Goal: Information Seeking & Learning: Check status

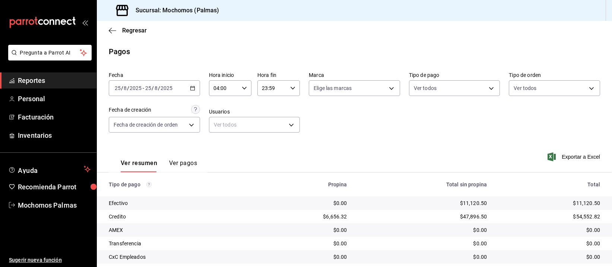
scroll to position [76, 0]
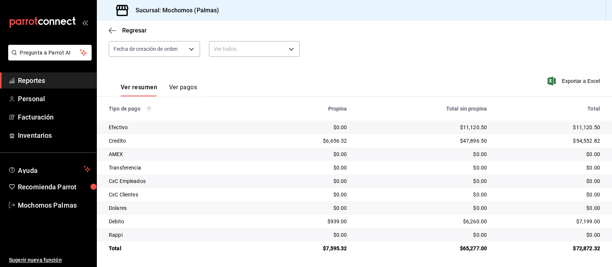
click at [361, 189] on td "$0.00" at bounding box center [423, 194] width 140 height 13
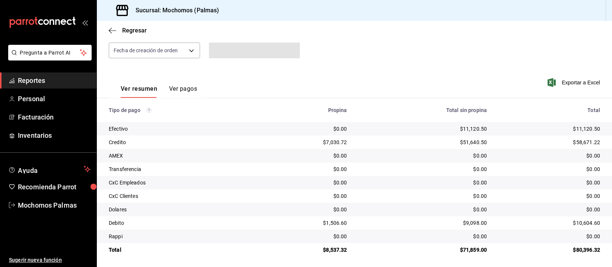
scroll to position [76, 0]
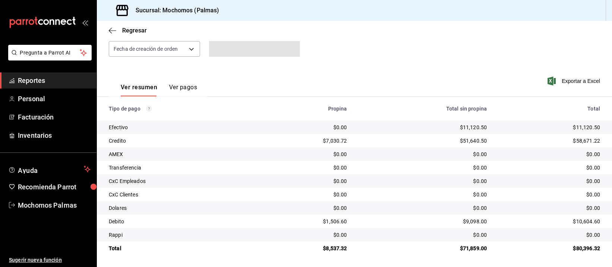
click at [371, 147] on td "$0.00" at bounding box center [423, 153] width 140 height 13
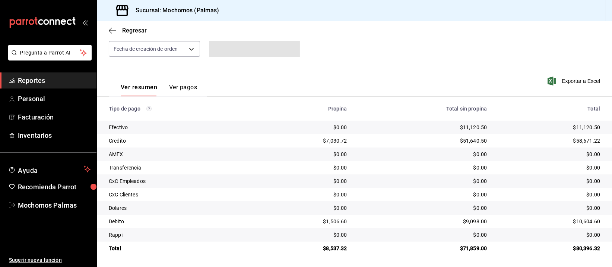
click at [400, 177] on div "$0.00" at bounding box center [423, 180] width 128 height 7
click at [366, 191] on div "$0.00" at bounding box center [423, 193] width 128 height 7
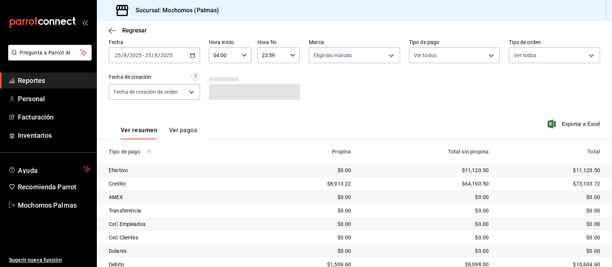
scroll to position [76, 0]
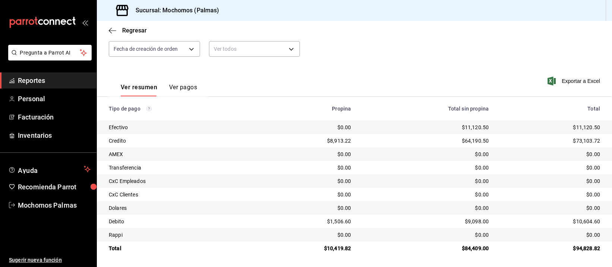
click at [378, 170] on div "$0.00" at bounding box center [426, 167] width 126 height 7
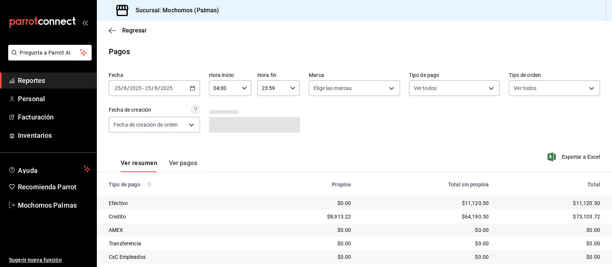
scroll to position [76, 0]
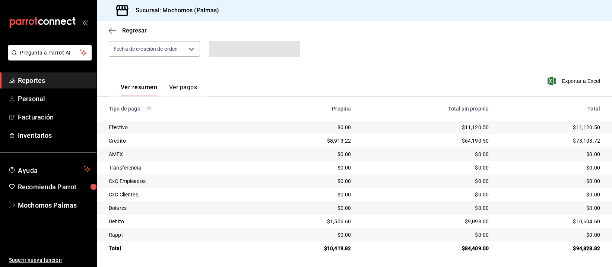
click at [376, 164] on div "$0.00" at bounding box center [426, 167] width 126 height 7
drag, startPoint x: 377, startPoint y: 169, endPoint x: 376, endPoint y: 165, distance: 4.3
click at [377, 166] on div "$0.00" at bounding box center [426, 167] width 126 height 7
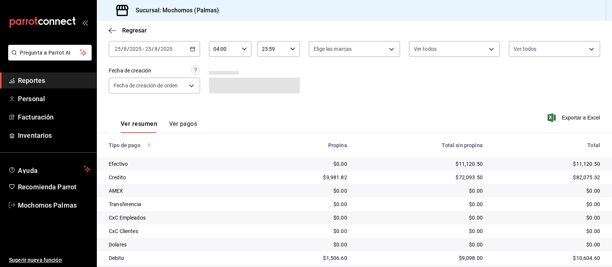
scroll to position [76, 0]
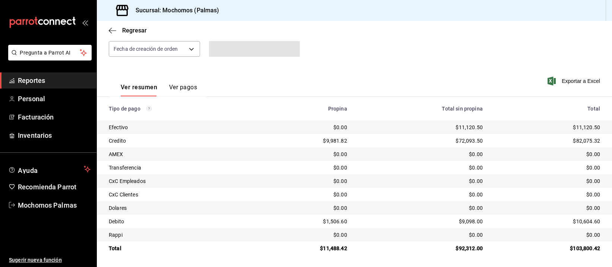
click at [375, 149] on td "$0.00" at bounding box center [421, 153] width 136 height 13
click at [375, 148] on td "$0.00" at bounding box center [421, 153] width 136 height 13
click at [431, 201] on td "$0.00" at bounding box center [421, 207] width 136 height 13
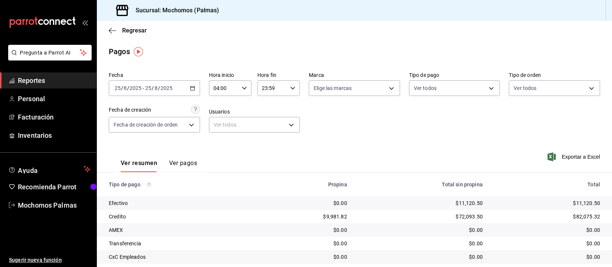
click at [376, 200] on div "$11,120.50" at bounding box center [421, 202] width 124 height 7
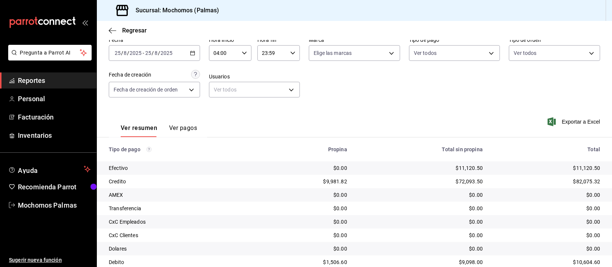
scroll to position [76, 0]
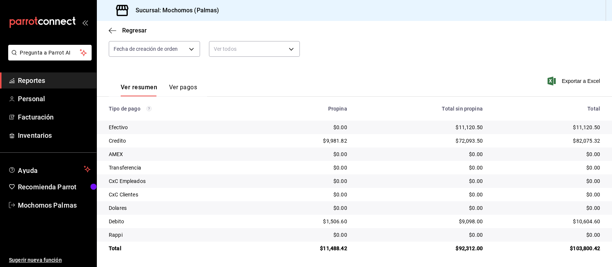
click at [364, 184] on div "$0.00" at bounding box center [421, 180] width 124 height 7
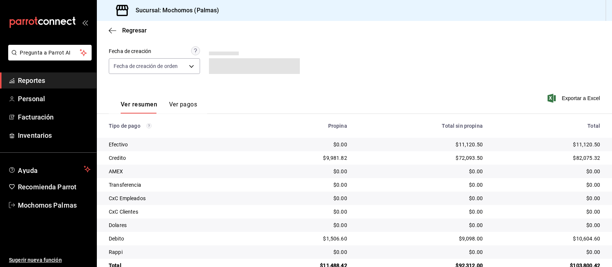
scroll to position [76, 0]
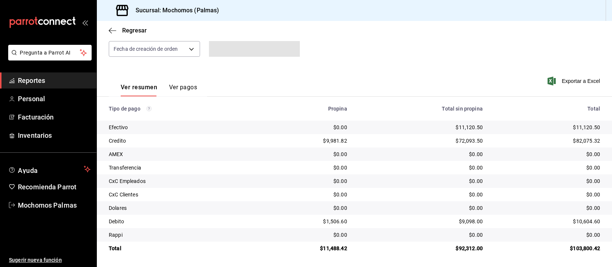
click at [342, 191] on div "$0.00" at bounding box center [303, 193] width 88 height 7
